Goal: Task Accomplishment & Management: Complete application form

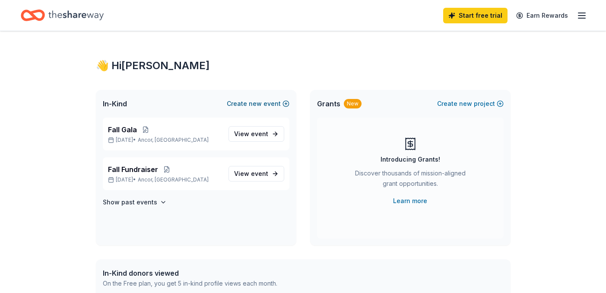
click at [269, 105] on button "Create new event" at bounding box center [258, 103] width 63 height 10
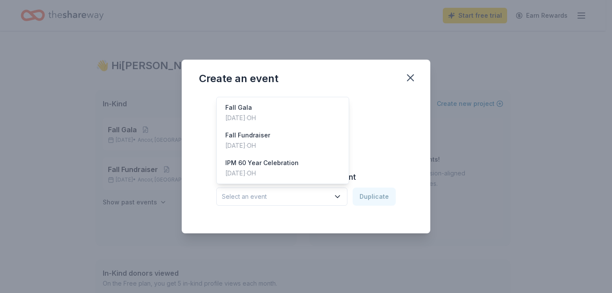
click at [254, 202] on button "Select an event" at bounding box center [281, 196] width 131 height 18
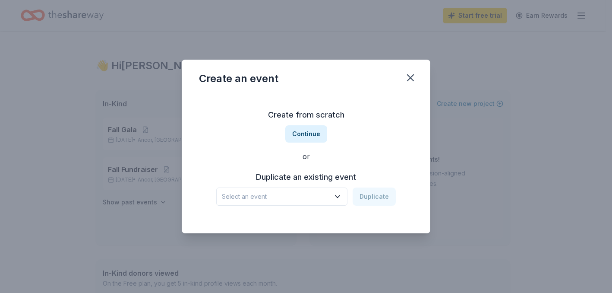
click at [234, 198] on span "Select an event" at bounding box center [276, 196] width 108 height 10
click at [294, 136] on button "Continue" at bounding box center [306, 133] width 42 height 17
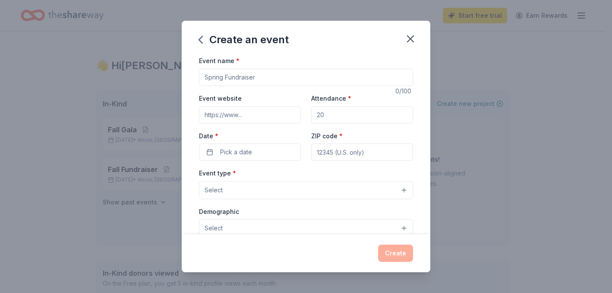
click at [228, 78] on input "Event name *" at bounding box center [306, 77] width 214 height 17
type input "Sip, Savor and Support"
drag, startPoint x: 231, startPoint y: 110, endPoint x: 232, endPoint y: 114, distance: 4.3
click at [232, 114] on input "Event website" at bounding box center [250, 114] width 102 height 17
click at [246, 147] on span "Pick a date" at bounding box center [236, 152] width 32 height 10
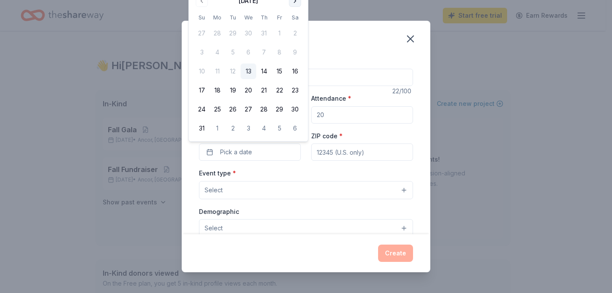
click at [295, 1] on button "Go to next month" at bounding box center [295, 1] width 12 height 12
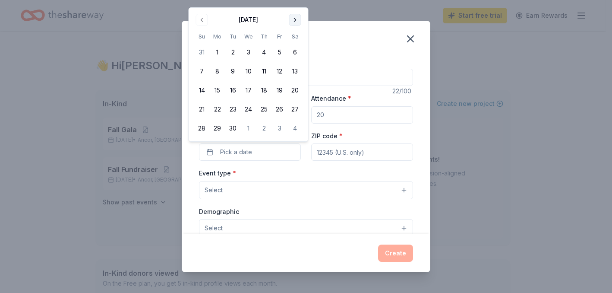
click at [295, 1] on div "Create an event Event name * Sip, Savor and Support 22 /100 Event website Atten…" at bounding box center [306, 146] width 612 height 293
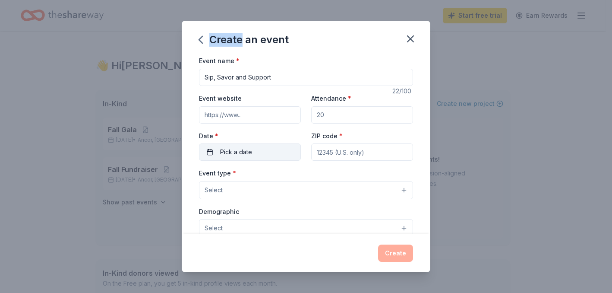
click at [259, 158] on button "Pick a date" at bounding box center [250, 151] width 102 height 17
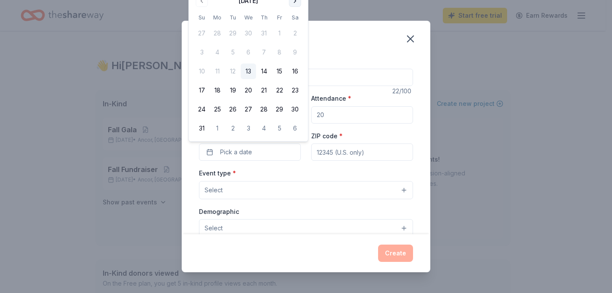
click at [295, 4] on button "Go to next month" at bounding box center [295, 1] width 12 height 12
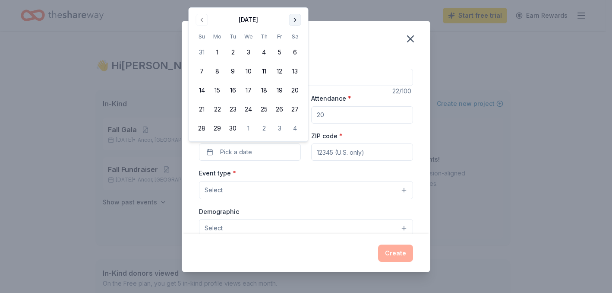
click at [292, 19] on button "Go to next month" at bounding box center [295, 20] width 12 height 12
click at [290, 22] on button "Go to next month" at bounding box center [295, 20] width 12 height 12
click at [205, 5] on button "Go to previous month" at bounding box center [202, 1] width 12 height 12
click at [265, 89] on button "16" at bounding box center [264, 90] width 16 height 16
click at [341, 158] on input "ZIP code *" at bounding box center [362, 151] width 102 height 17
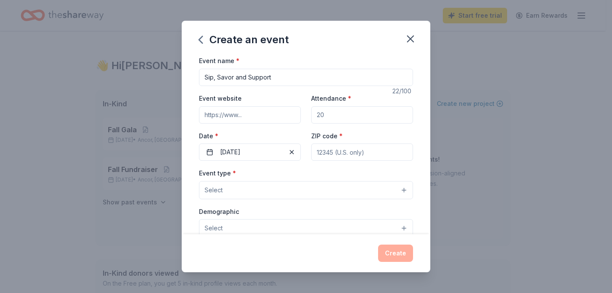
type input "45244"
type input "7066 Ravens Run"
click at [340, 117] on input "Attendance *" at bounding box center [362, 114] width 102 height 17
type input "150"
click at [240, 205] on div "Event type * Select Demographic Select We use this information to help brands f…" at bounding box center [306, 258] width 214 height 182
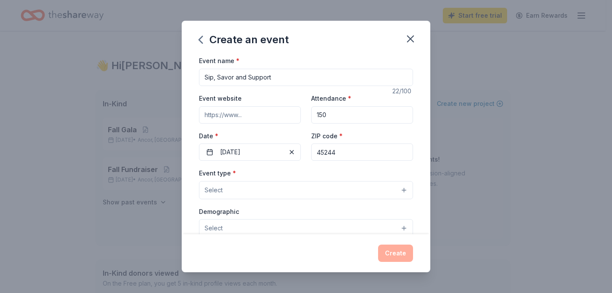
click at [243, 192] on button "Select" at bounding box center [306, 190] width 214 height 18
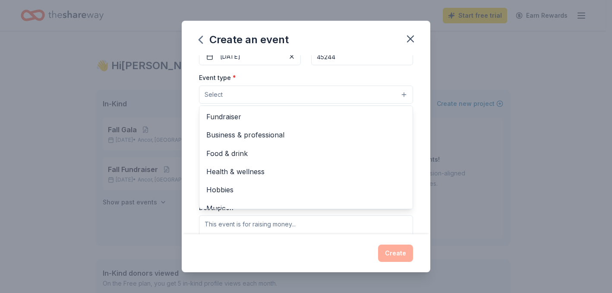
scroll to position [96, 0]
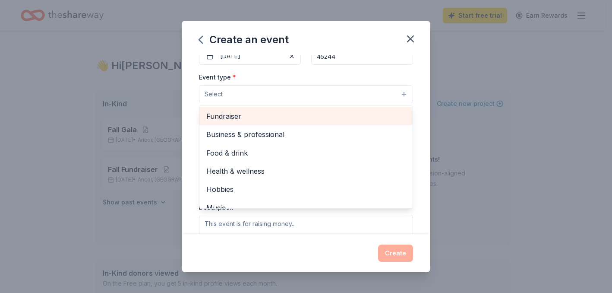
click at [252, 120] on span "Fundraiser" at bounding box center [305, 115] width 199 height 11
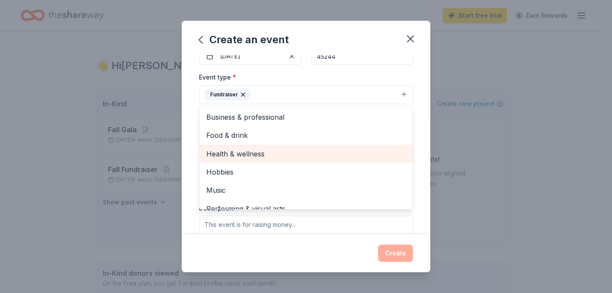
scroll to position [0, 0]
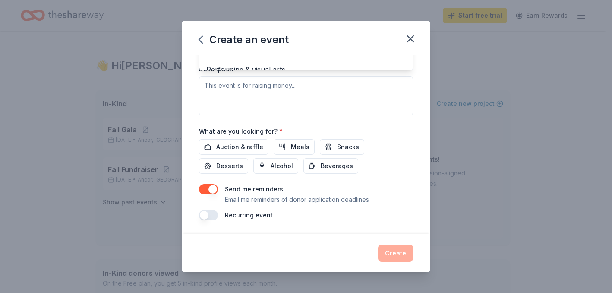
click at [405, 142] on div "Event name * Sip, Savor and Support 22 /100 Event website Attendance * 150 Date…" at bounding box center [306, 20] width 214 height 400
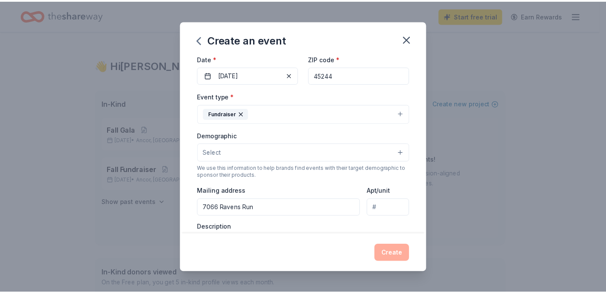
scroll to position [234, 0]
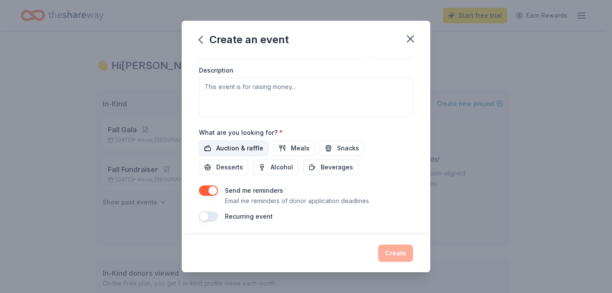
click at [257, 151] on span "Auction & raffle" at bounding box center [239, 148] width 47 height 10
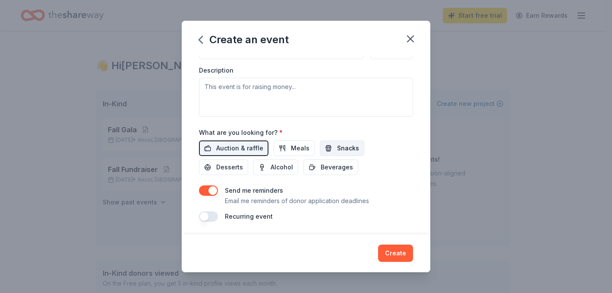
click at [339, 151] on span "Snacks" at bounding box center [348, 148] width 22 height 10
click at [241, 168] on span "Desserts" at bounding box center [229, 167] width 27 height 10
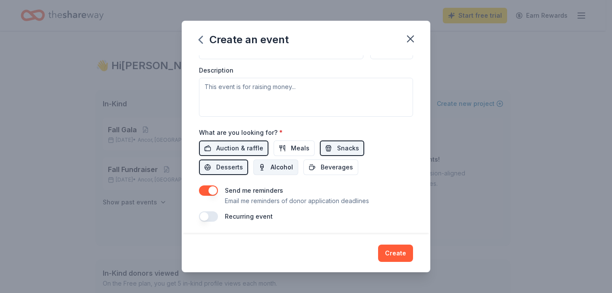
click at [272, 170] on span "Alcohol" at bounding box center [282, 167] width 22 height 10
click at [399, 253] on button "Create" at bounding box center [395, 252] width 35 height 17
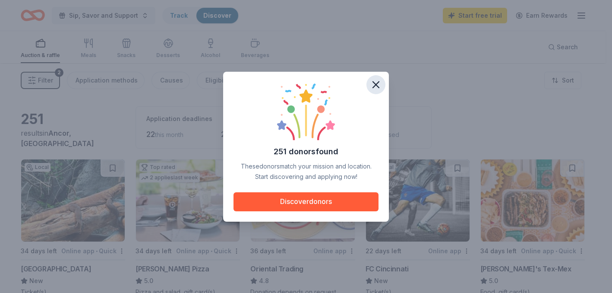
click at [376, 88] on icon "button" at bounding box center [376, 85] width 12 height 12
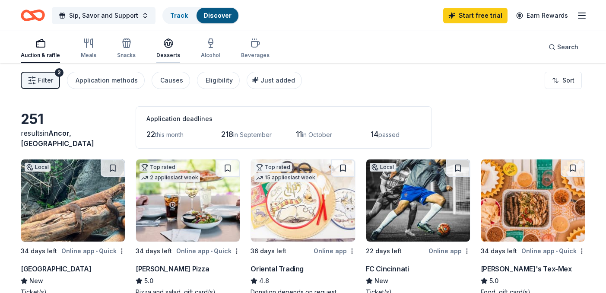
click at [169, 50] on div "Desserts" at bounding box center [168, 48] width 24 height 21
